Goal: Transaction & Acquisition: Book appointment/travel/reservation

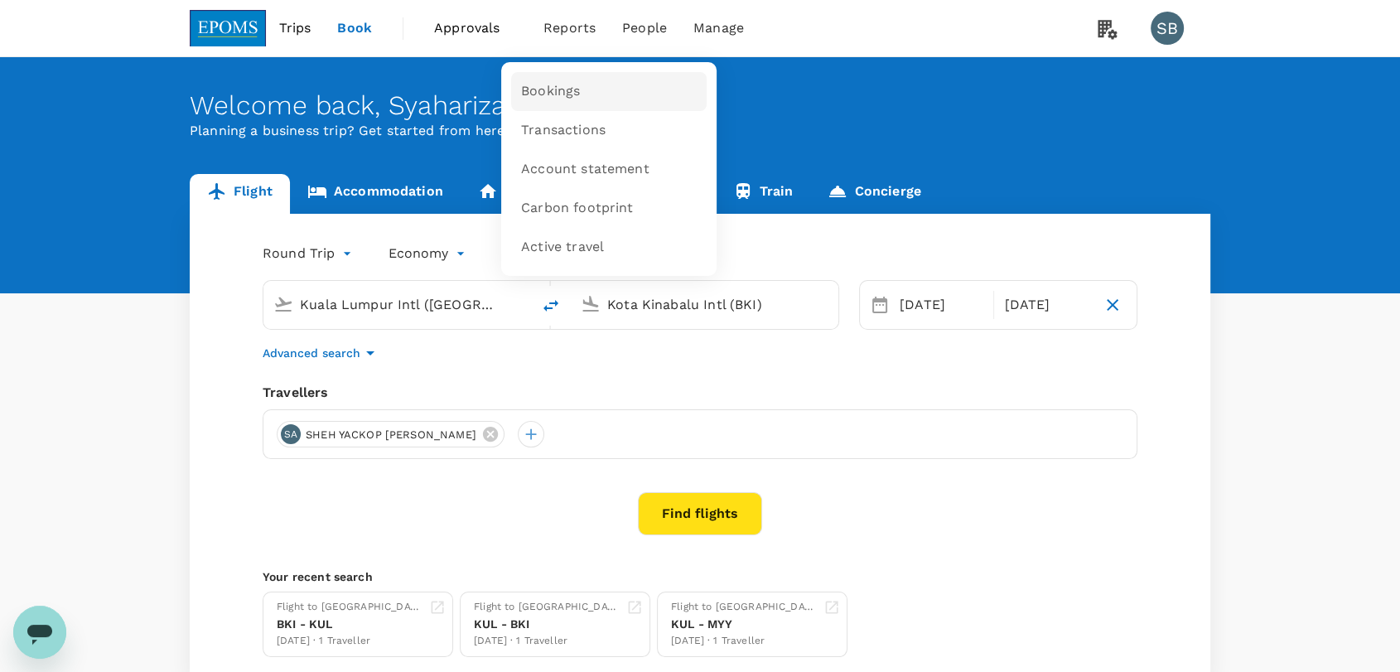
click at [573, 83] on span "Bookings" at bounding box center [550, 91] width 59 height 19
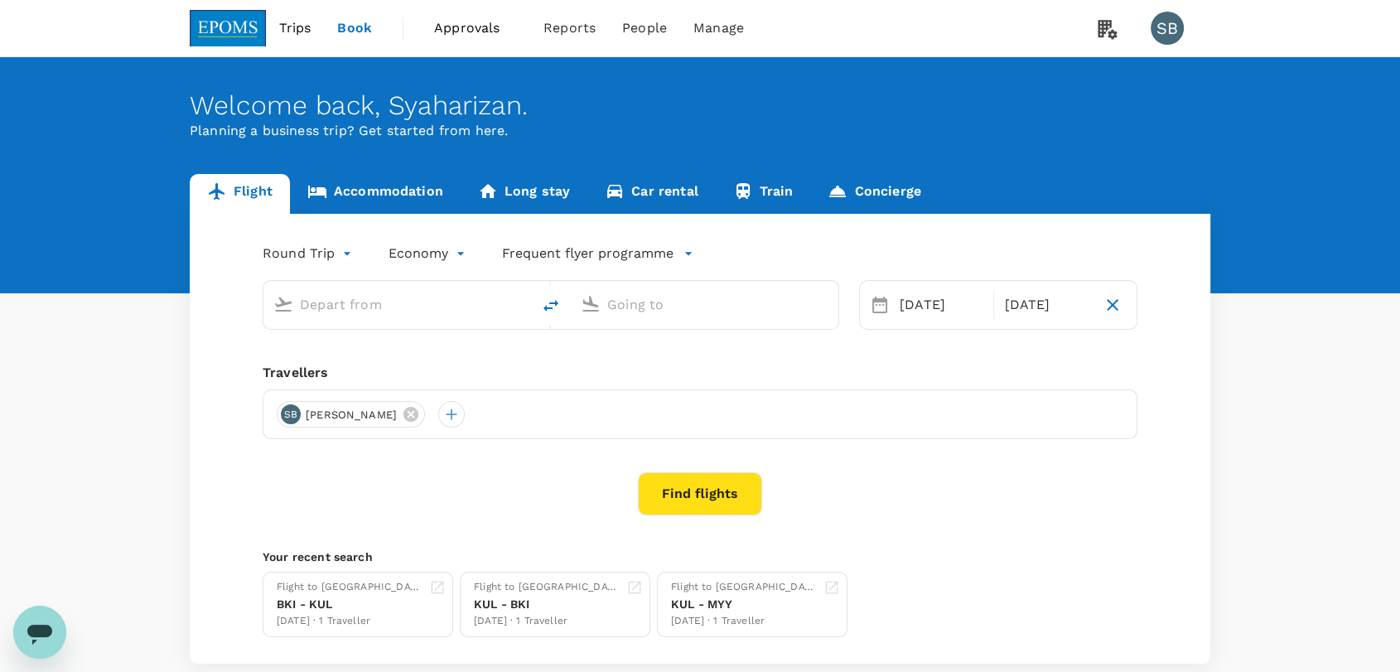
type input "Kuala Lumpur Intl ([GEOGRAPHIC_DATA])"
type input "Kota Kinabalu Intl (BKI)"
